Goal: Task Accomplishment & Management: Complete application form

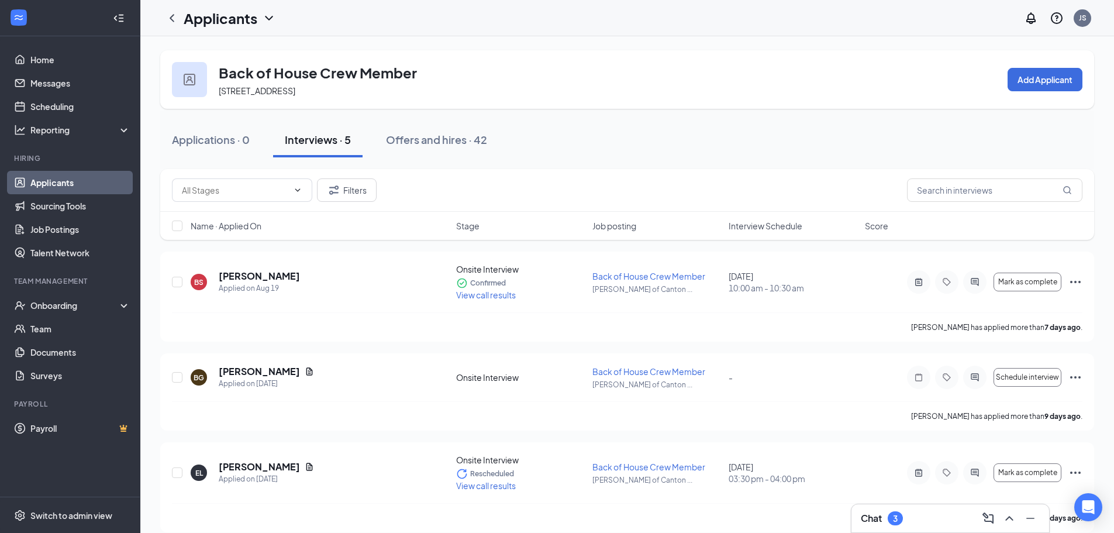
click at [68, 178] on link "Applicants" at bounding box center [80, 182] width 100 height 23
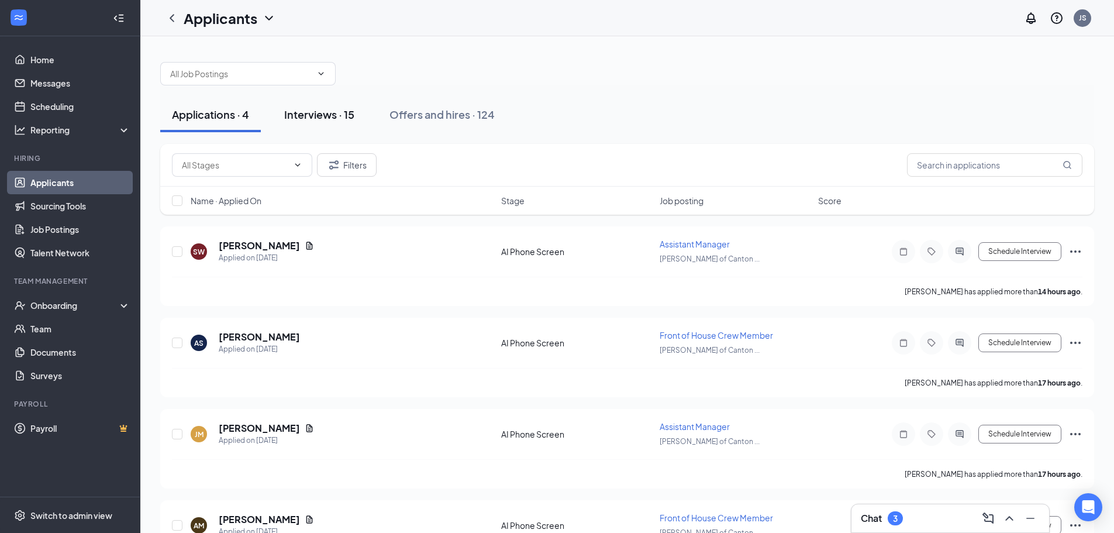
click at [320, 128] on button "Interviews · 15" at bounding box center [320, 114] width 94 height 35
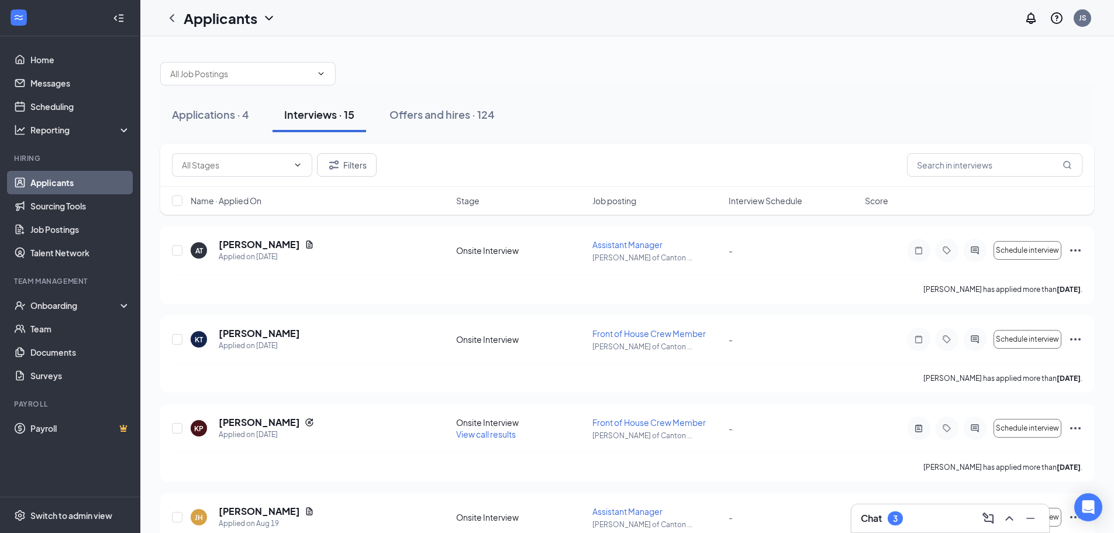
click at [742, 203] on span "Interview Schedule" at bounding box center [766, 201] width 74 height 12
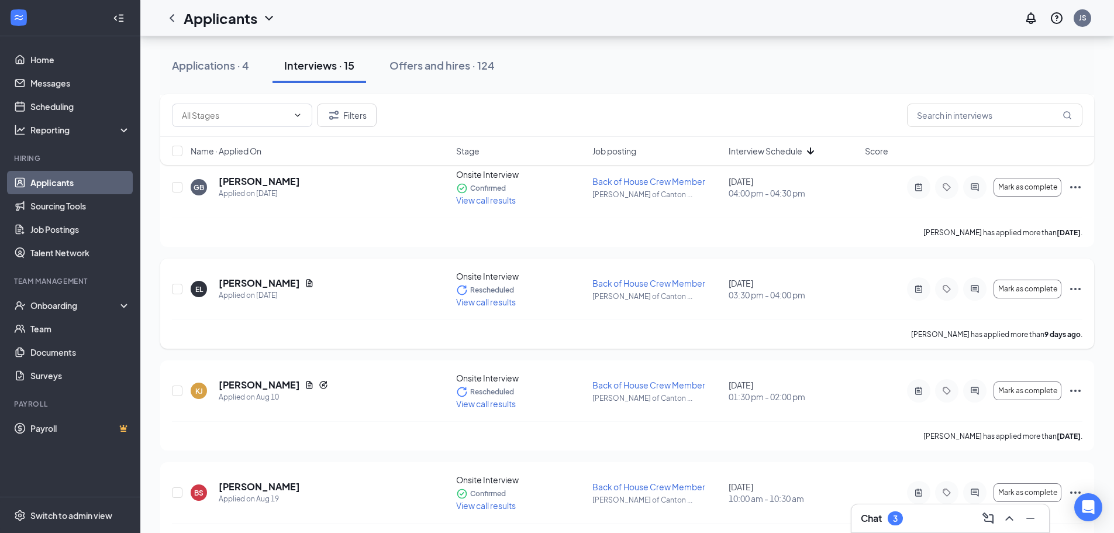
scroll to position [351, 0]
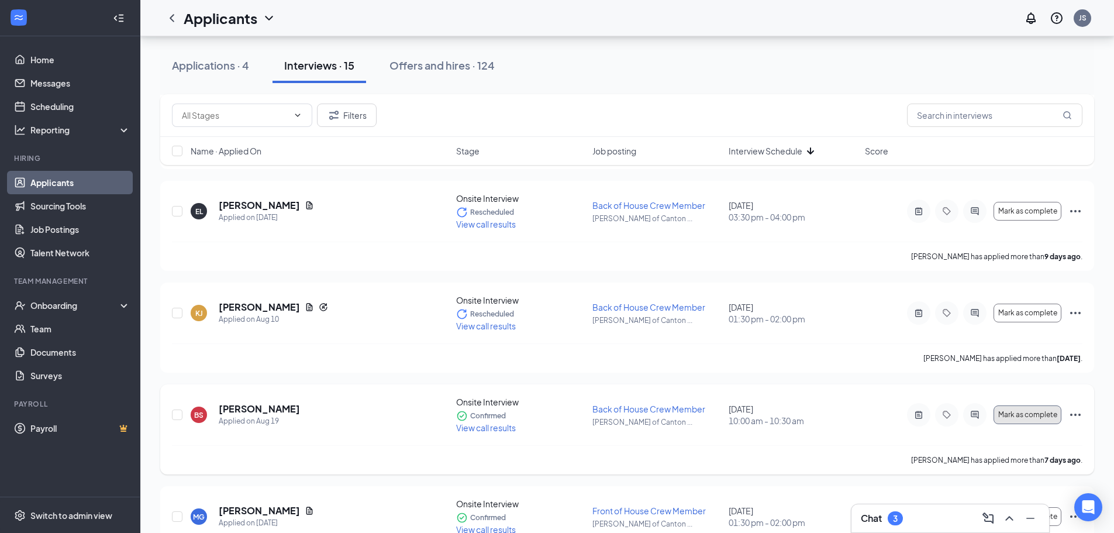
click at [1029, 418] on span "Mark as complete" at bounding box center [1027, 415] width 59 height 8
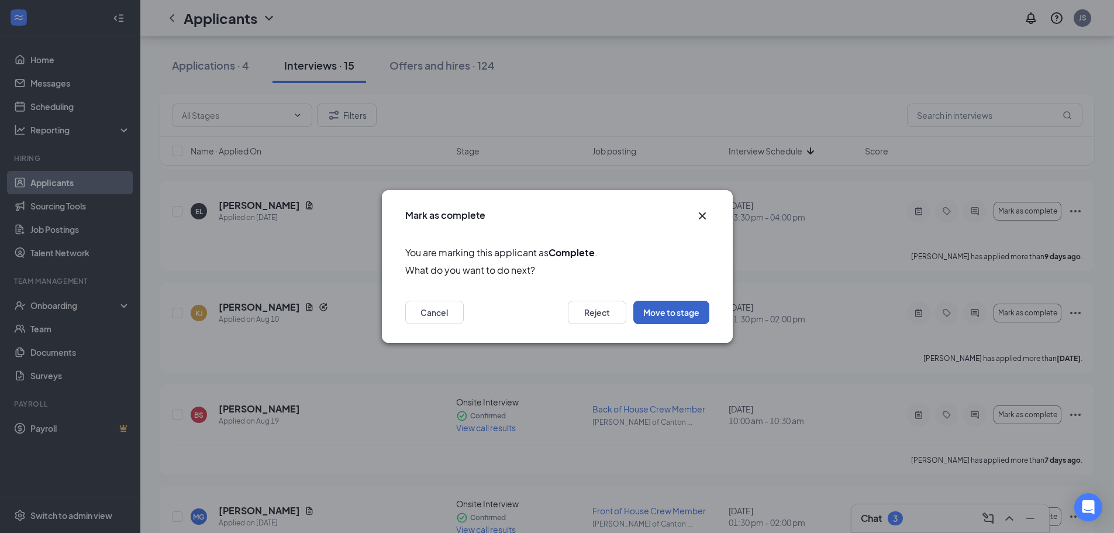
click at [698, 320] on button "Move to stage" at bounding box center [671, 312] width 76 height 23
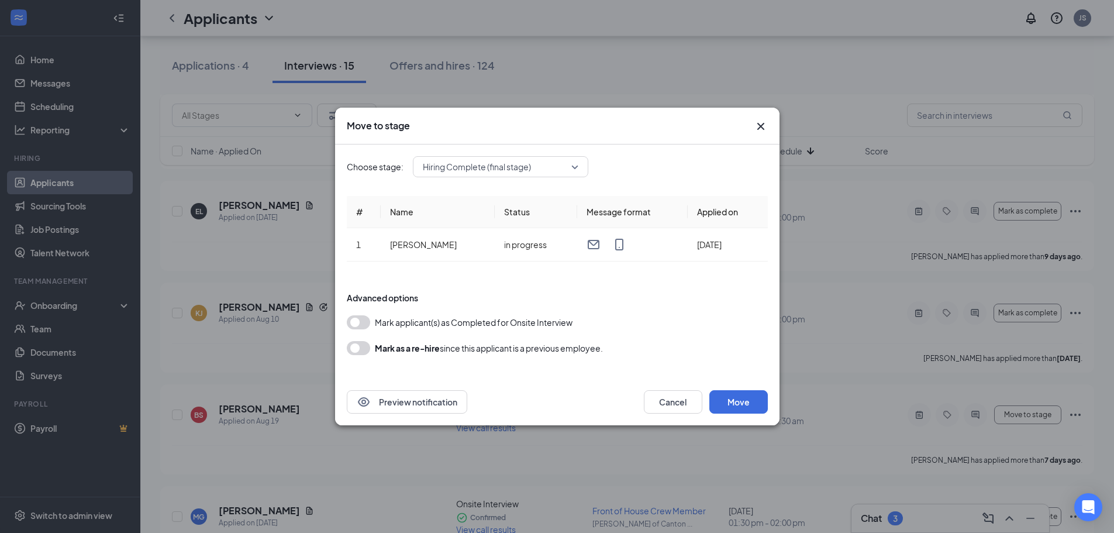
click at [353, 321] on button "button" at bounding box center [358, 322] width 23 height 14
click at [743, 404] on button "Move" at bounding box center [739, 401] width 58 height 23
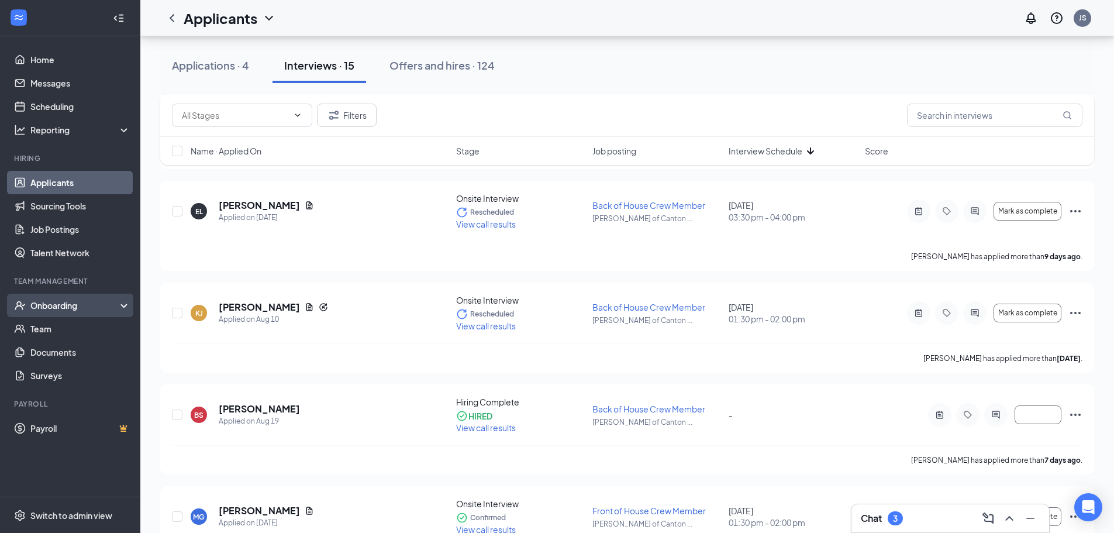
click at [83, 313] on div "Onboarding" at bounding box center [70, 305] width 140 height 23
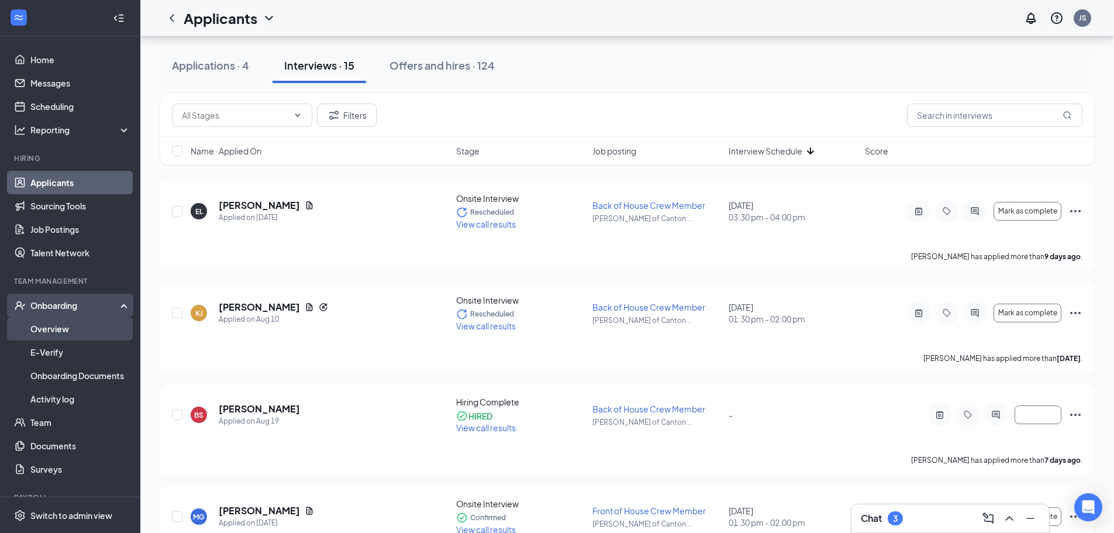
click at [68, 331] on link "Overview" at bounding box center [80, 328] width 100 height 23
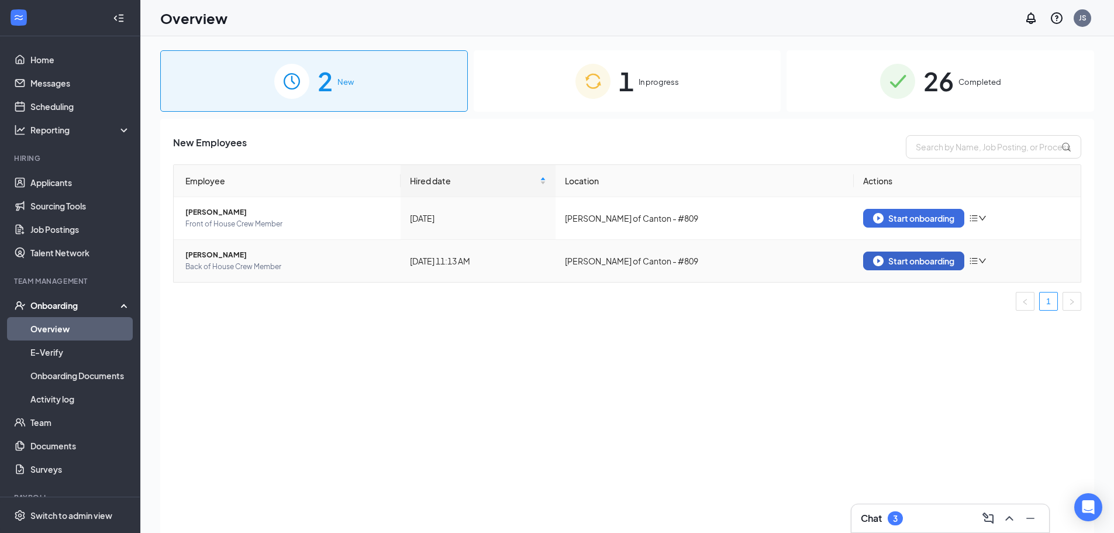
click at [892, 264] on div "Start onboarding" at bounding box center [913, 261] width 81 height 11
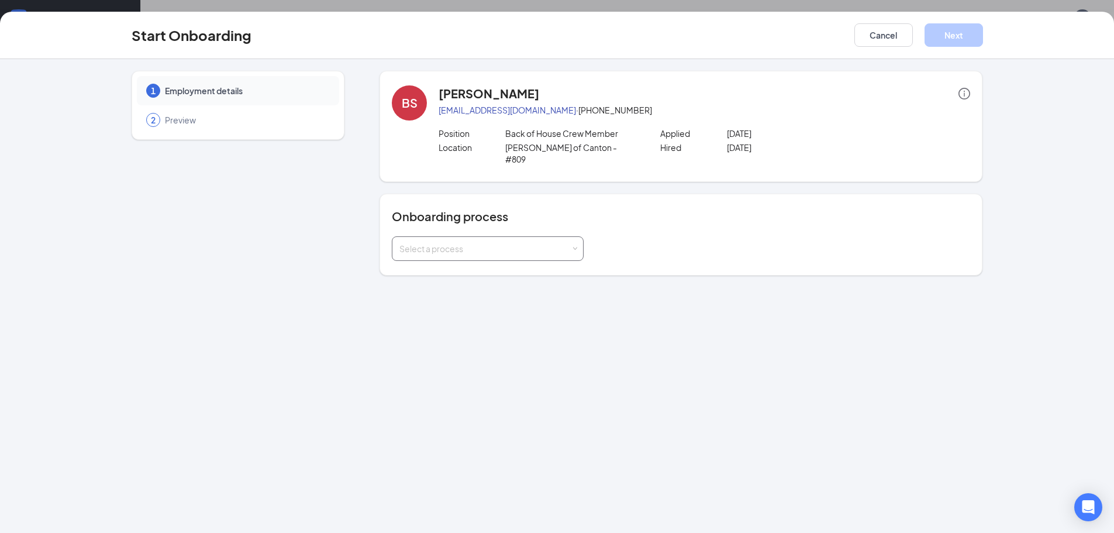
click at [567, 243] on div "Select a process" at bounding box center [485, 249] width 171 height 12
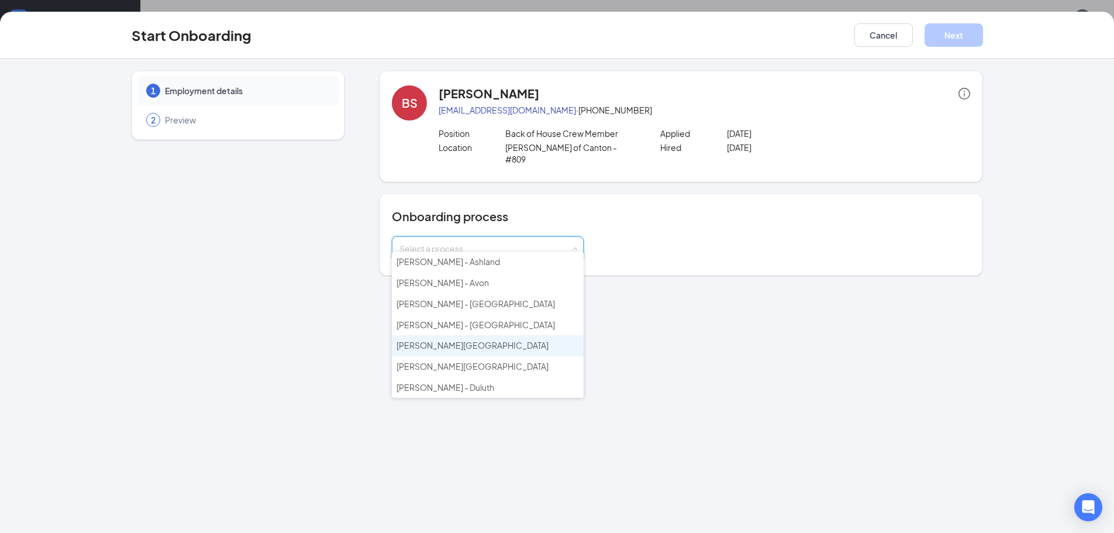
click at [536, 352] on li "[PERSON_NAME][GEOGRAPHIC_DATA]" at bounding box center [488, 345] width 192 height 21
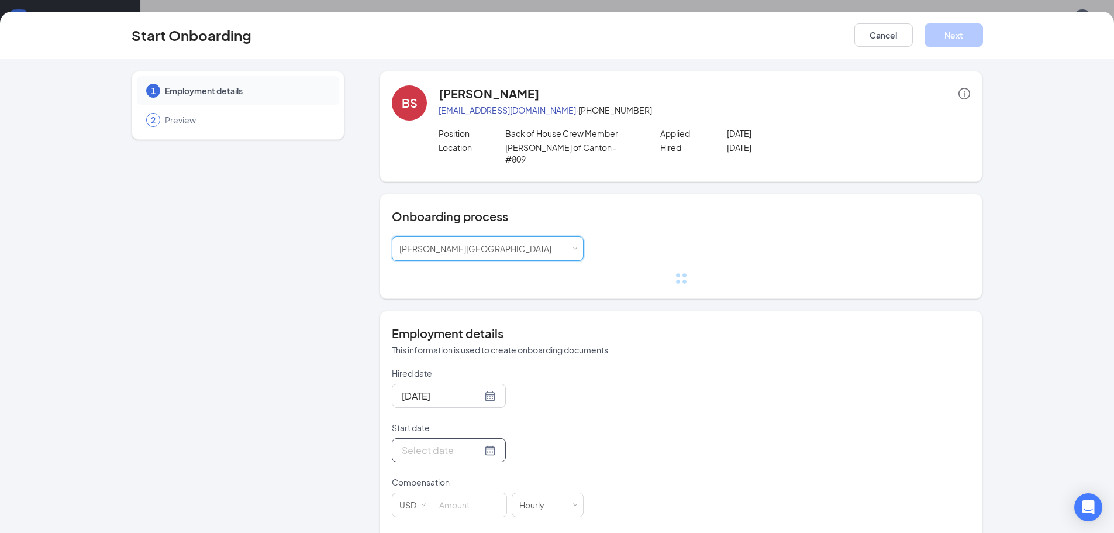
click at [470, 439] on form "Hired date [DATE] Start date Compensation USD [DEMOGRAPHIC_DATA] Employment typ…" at bounding box center [488, 469] width 192 height 205
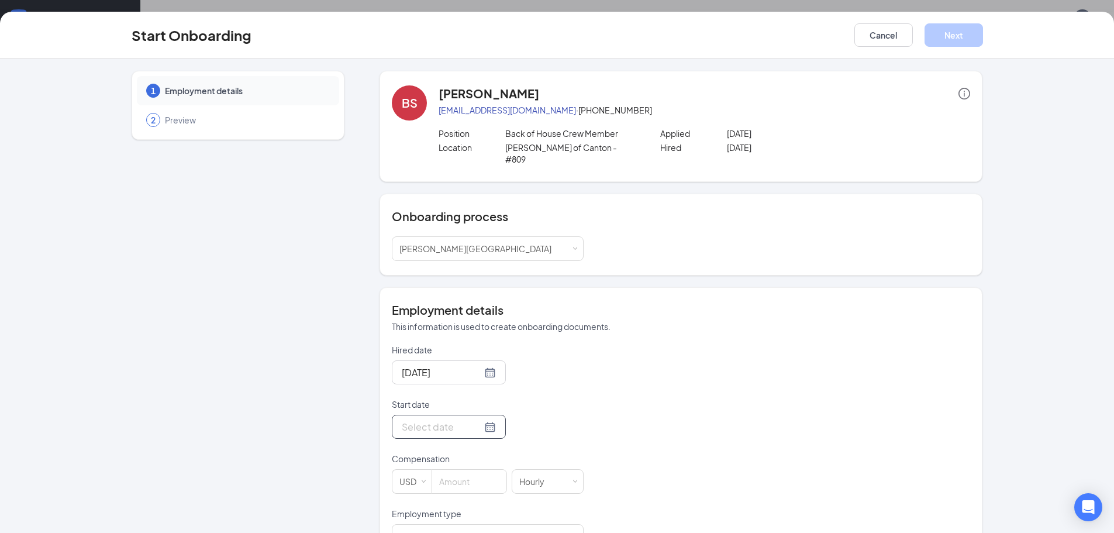
click at [442, 421] on input "Start date" at bounding box center [442, 426] width 80 height 15
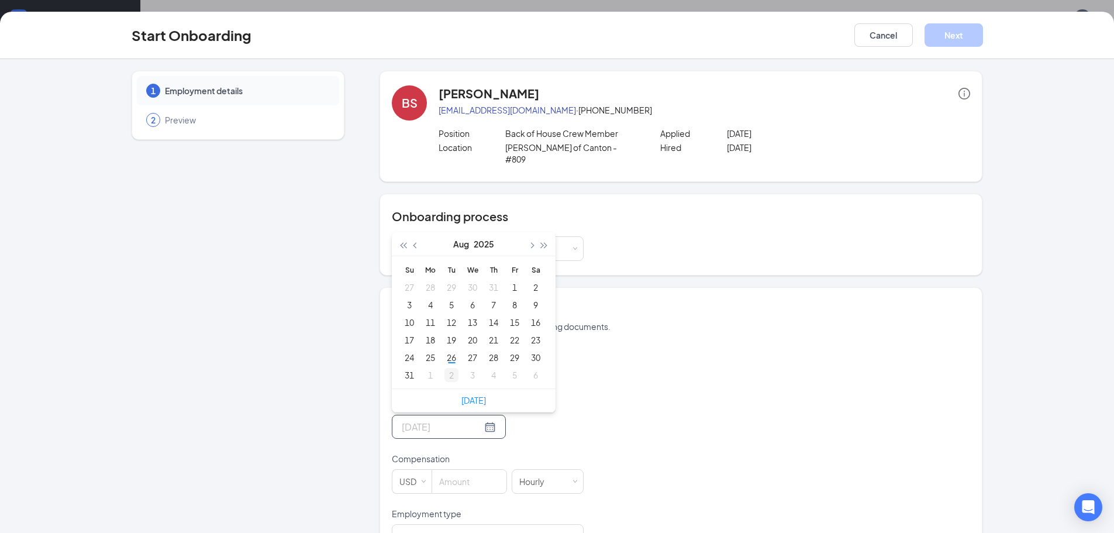
type input "[DATE]"
click at [445, 368] on div "2" at bounding box center [452, 375] width 14 height 14
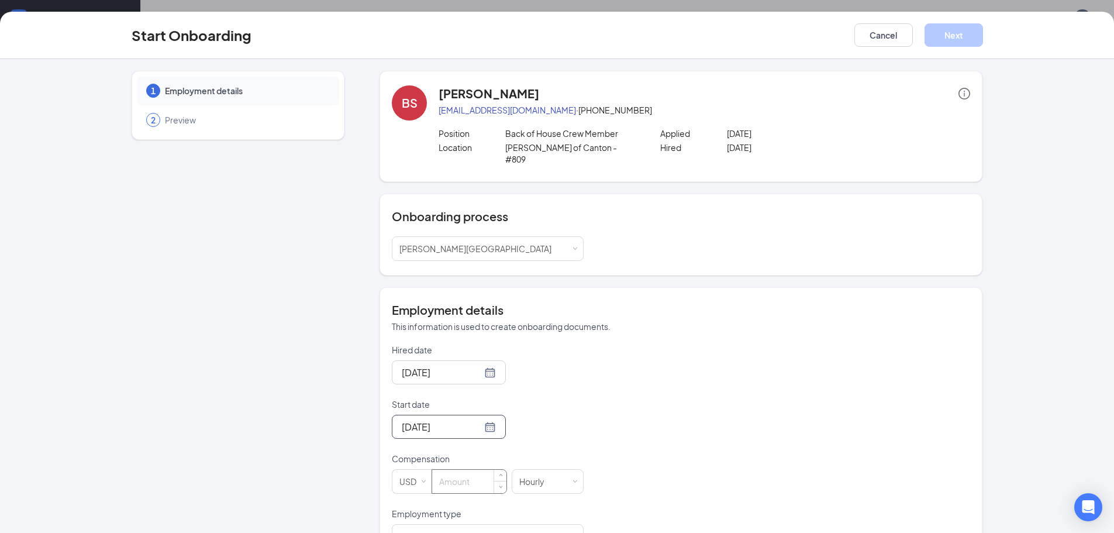
click at [450, 470] on input at bounding box center [469, 481] width 74 height 23
type input "5"
click at [585, 421] on div "Hired date [DATE] Start date [DATE] [DATE] Su Mo Tu We Th Fr Sa 31 1 2 3 4 5 6 …" at bounding box center [681, 446] width 578 height 205
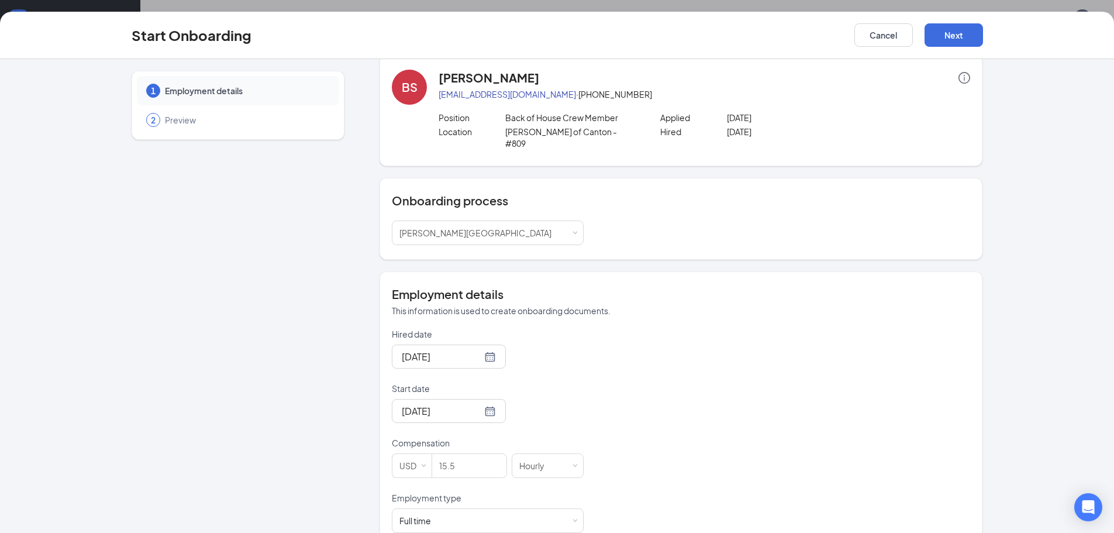
scroll to position [30, 0]
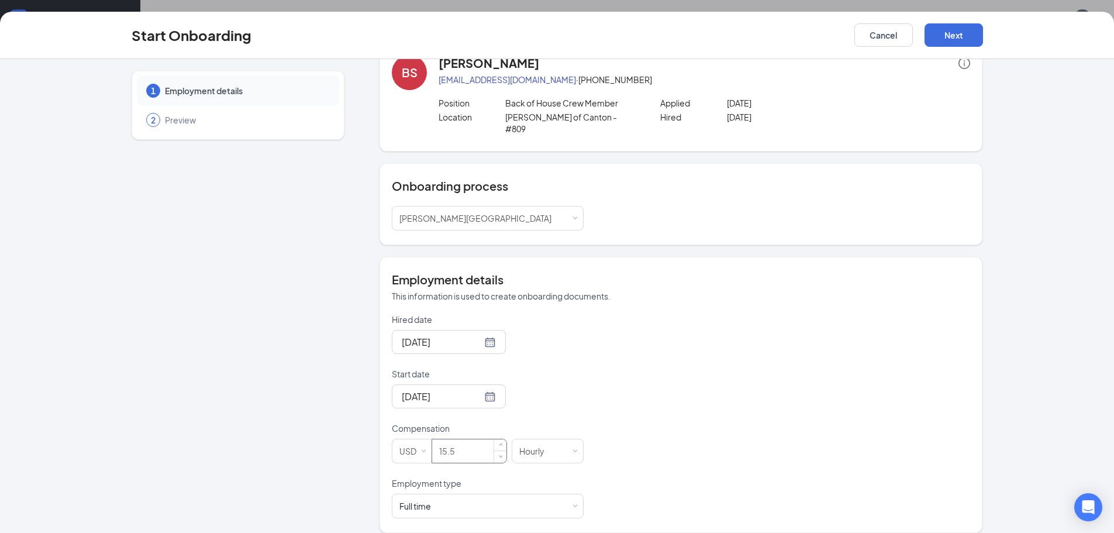
click at [461, 439] on input "15.5" at bounding box center [469, 450] width 74 height 23
type input "15.5"
click at [950, 42] on button "Next" at bounding box center [954, 34] width 58 height 23
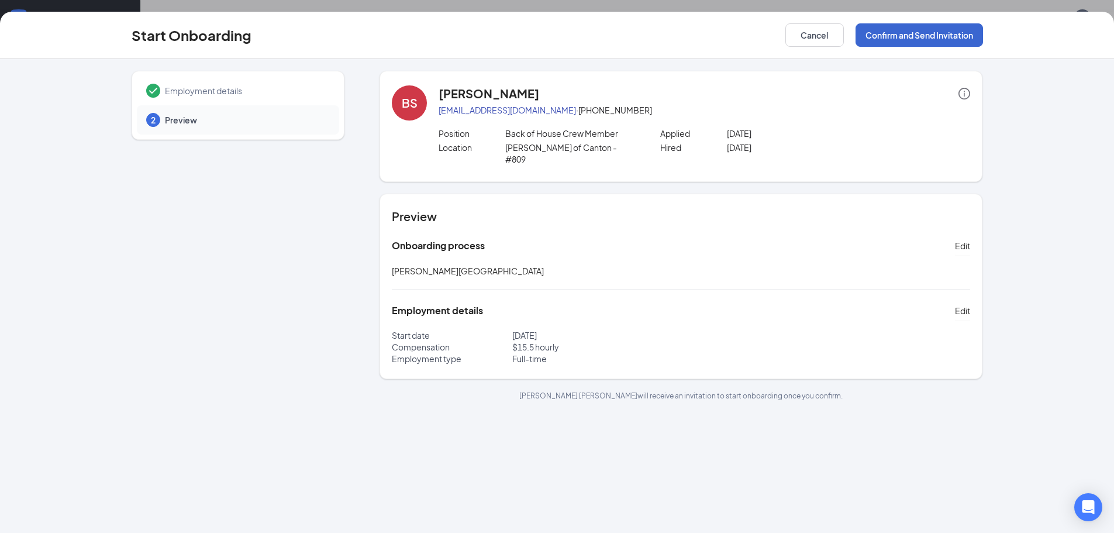
scroll to position [0, 0]
click at [929, 39] on button "Confirm and Send Invitation" at bounding box center [920, 34] width 128 height 23
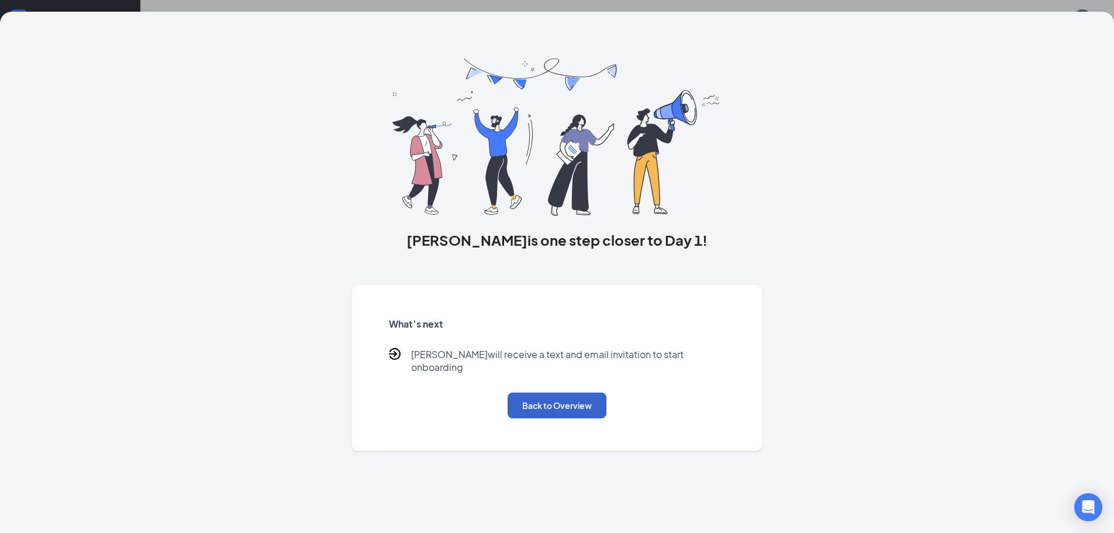
click at [574, 394] on button "Back to Overview" at bounding box center [557, 405] width 99 height 26
